Goal: Use online tool/utility: Utilize a website feature to perform a specific function

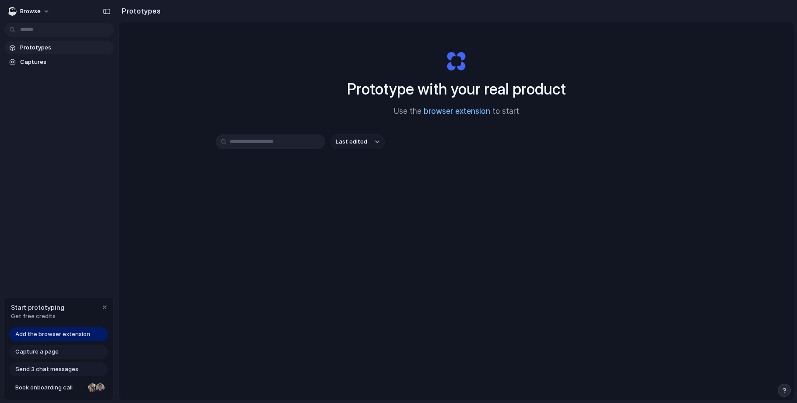
click at [472, 112] on link "browser extension" at bounding box center [457, 111] width 67 height 9
click at [66, 356] on div "Capture a page" at bounding box center [58, 352] width 99 height 14
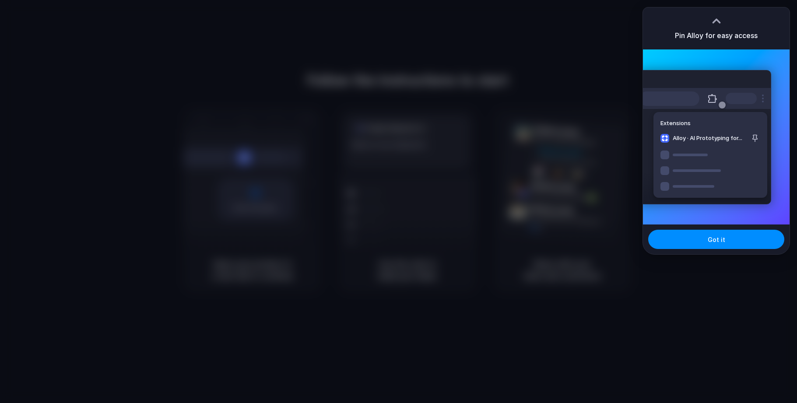
click at [689, 327] on div at bounding box center [398, 201] width 797 height 403
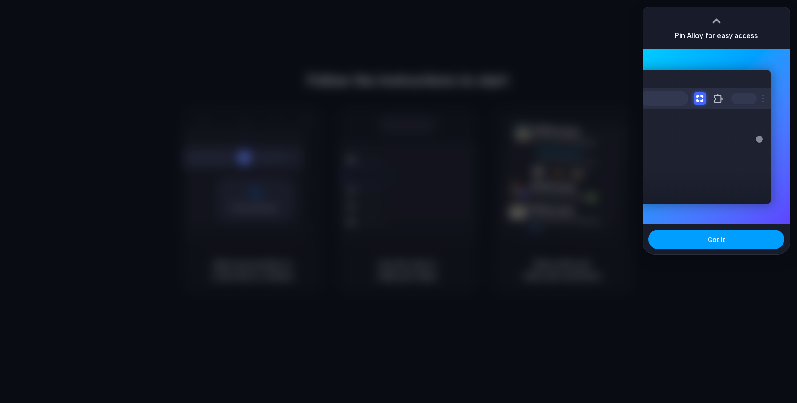
click at [714, 241] on span "Got it" at bounding box center [716, 239] width 18 height 9
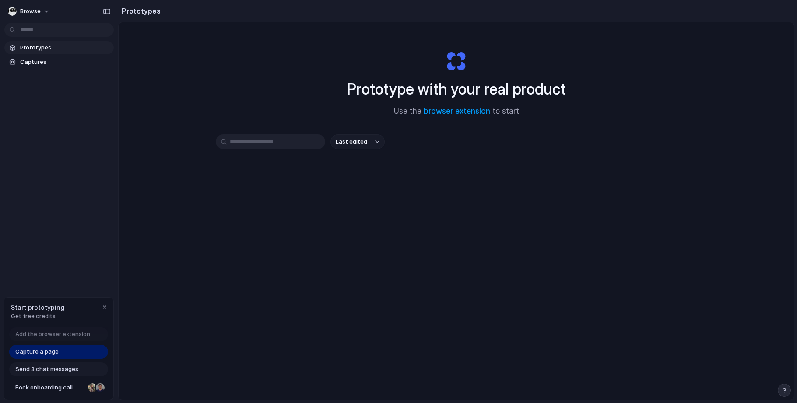
click at [37, 349] on span "Capture a page" at bounding box center [36, 351] width 43 height 9
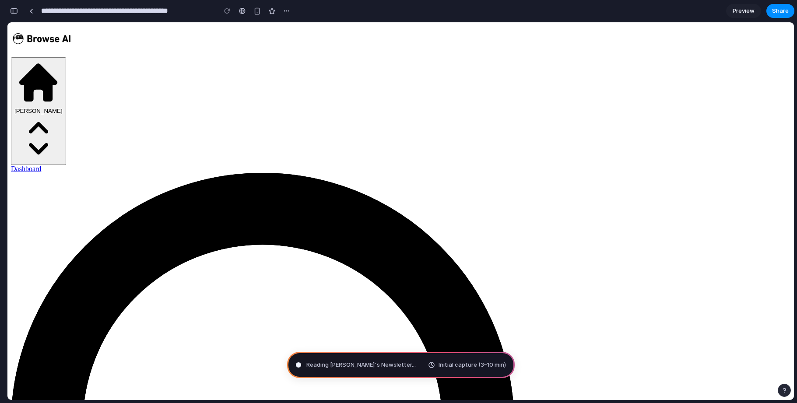
type input "**********"
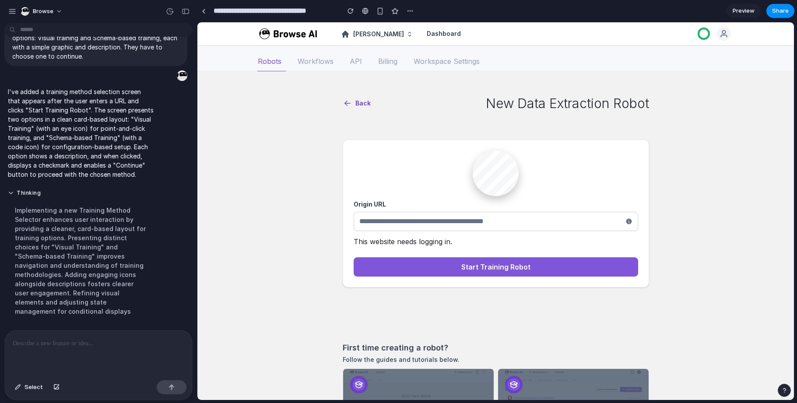
scroll to position [56, 0]
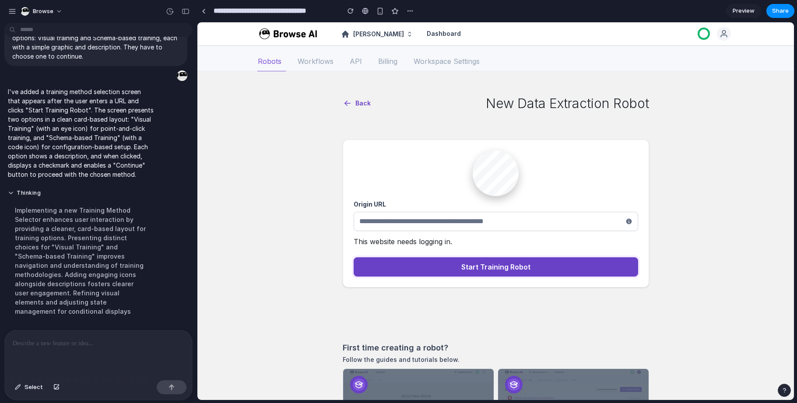
click at [414, 264] on div "Start Training Robot" at bounding box center [496, 267] width 268 height 11
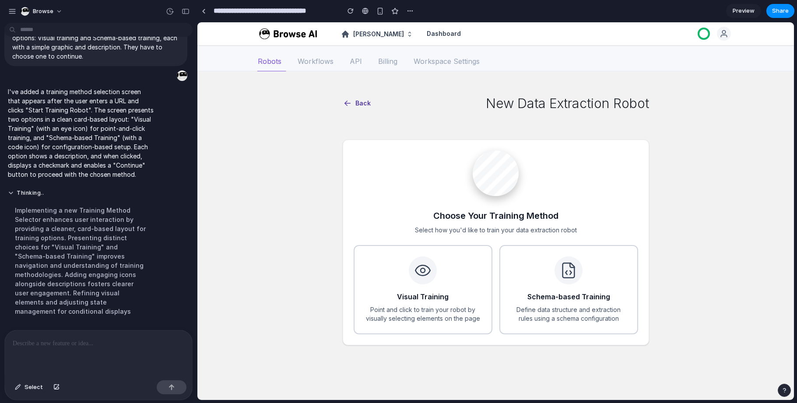
click at [361, 106] on span "Back" at bounding box center [362, 103] width 15 height 9
click at [451, 300] on button "Visual Training Point and click to train your robot by visually selecting eleme…" at bounding box center [423, 289] width 139 height 89
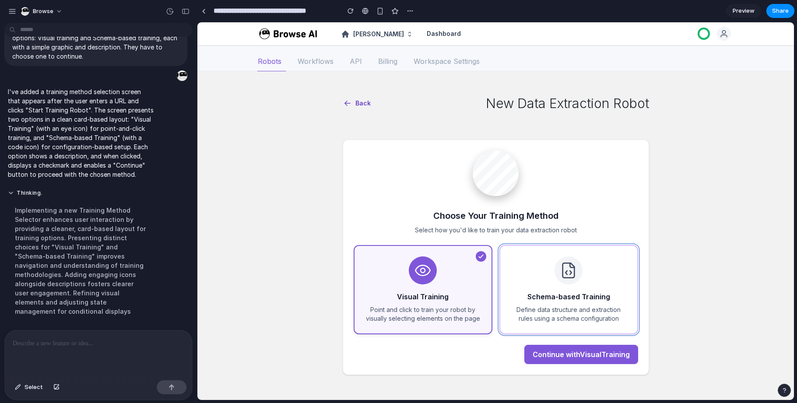
click at [538, 287] on button "Schema-based Training Define data structure and extraction rules using a schema…" at bounding box center [568, 289] width 139 height 89
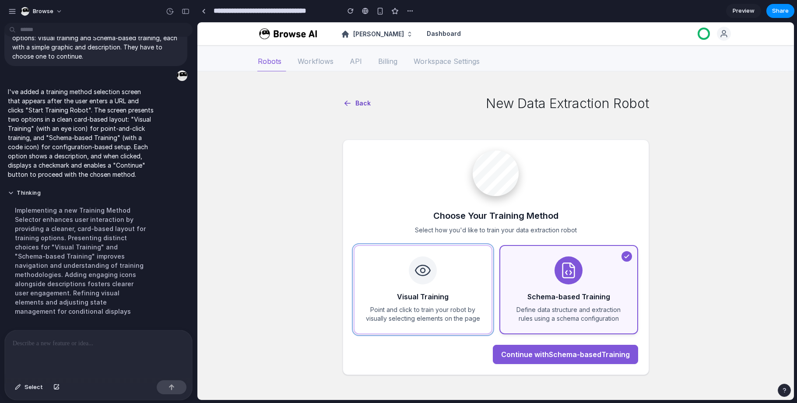
click at [462, 283] on button "Visual Training Point and click to train your robot by visually selecting eleme…" at bounding box center [423, 289] width 139 height 89
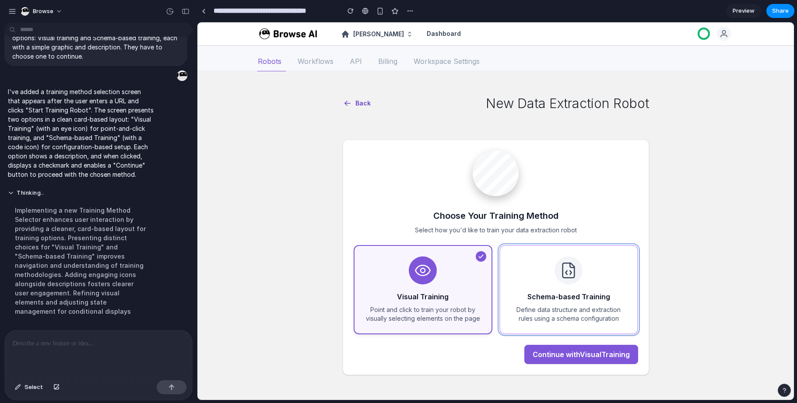
click at [551, 287] on button "Schema-based Training Define data structure and extraction rules using a schema…" at bounding box center [568, 289] width 139 height 89
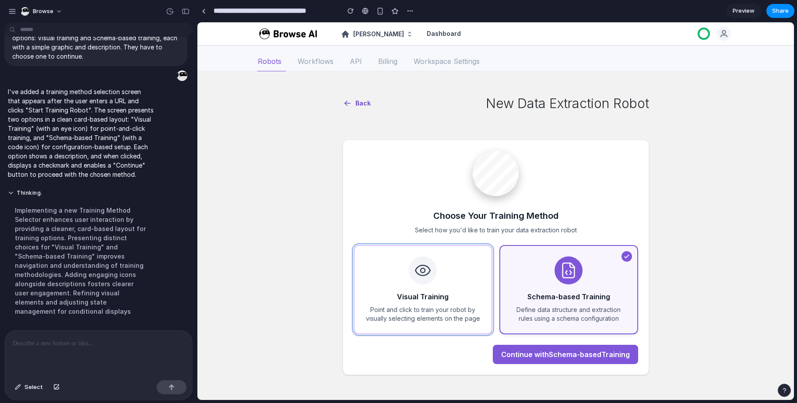
click at [472, 277] on button "Visual Training Point and click to train your robot by visually selecting eleme…" at bounding box center [423, 289] width 139 height 89
